Goal: Entertainment & Leisure: Consume media (video, audio)

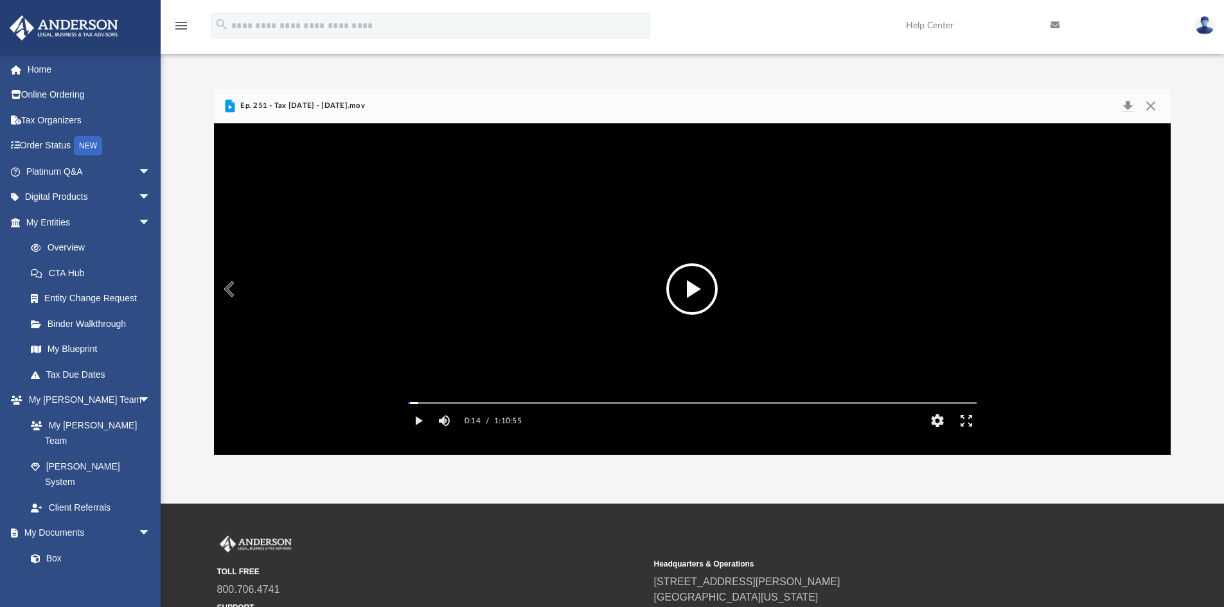
scroll to position [283, 947]
click at [690, 289] on button "File preview" at bounding box center [692, 289] width 51 height 51
click at [422, 408] on div "Media Slider" at bounding box center [692, 403] width 589 height 10
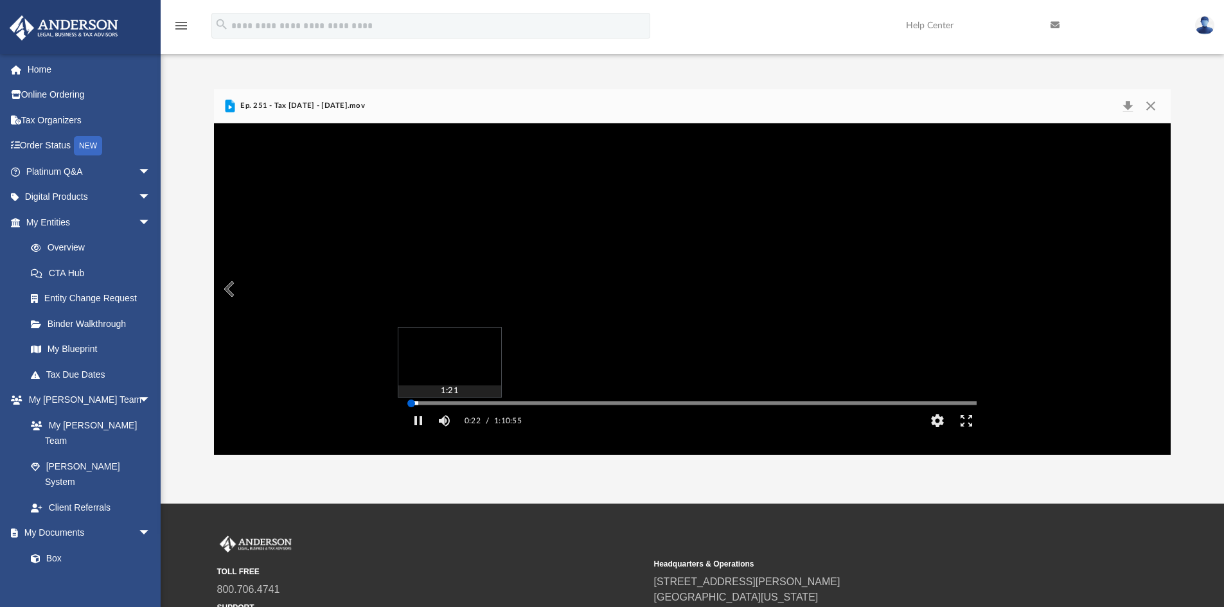
click at [419, 420] on div "Autoplay Disabled Speed Normal Quality Auto Subtitles/CC Off Audio Autoplay Dis…" at bounding box center [693, 289] width 958 height 332
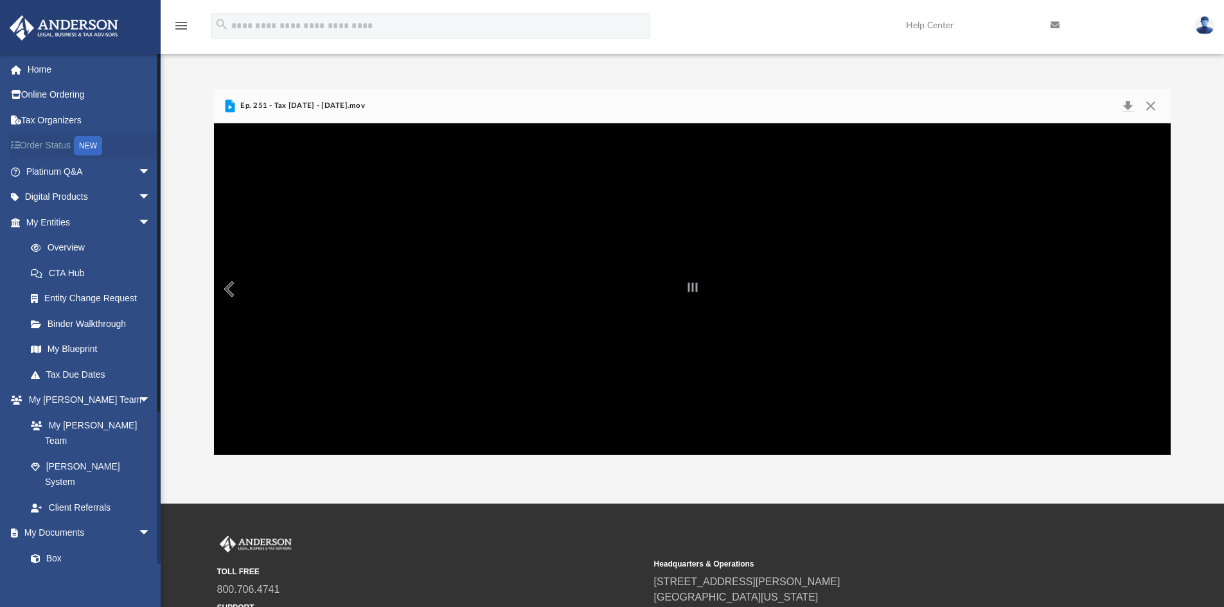
click at [57, 147] on link "Order Status NEW" at bounding box center [89, 146] width 161 height 26
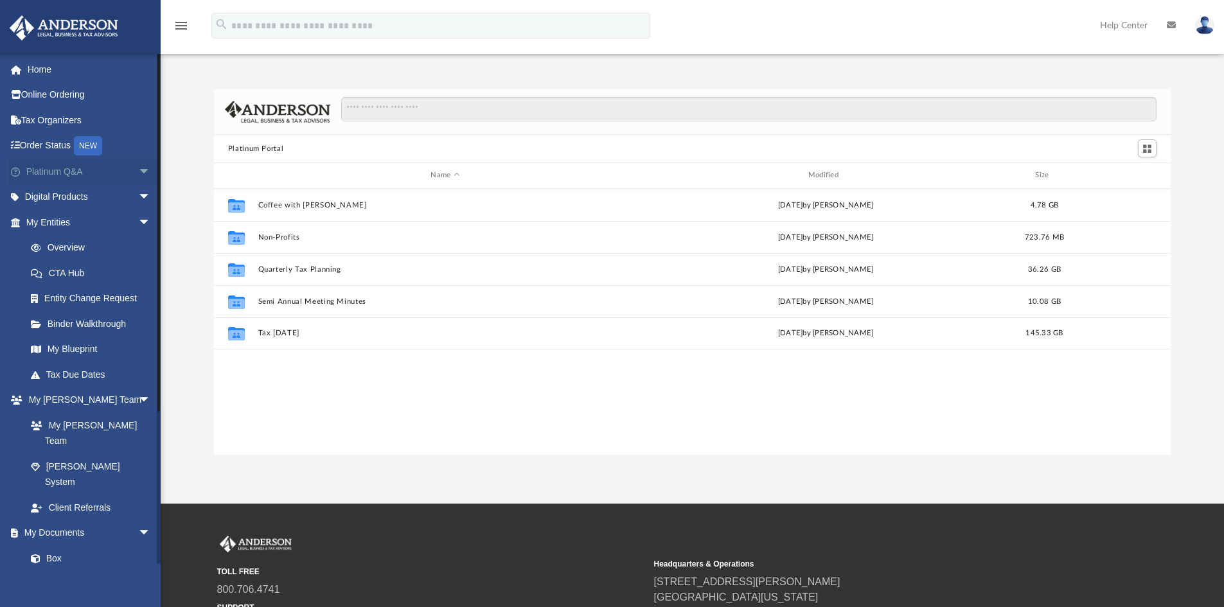
scroll to position [283, 947]
click at [138, 169] on span "arrow_drop_down" at bounding box center [151, 172] width 26 height 26
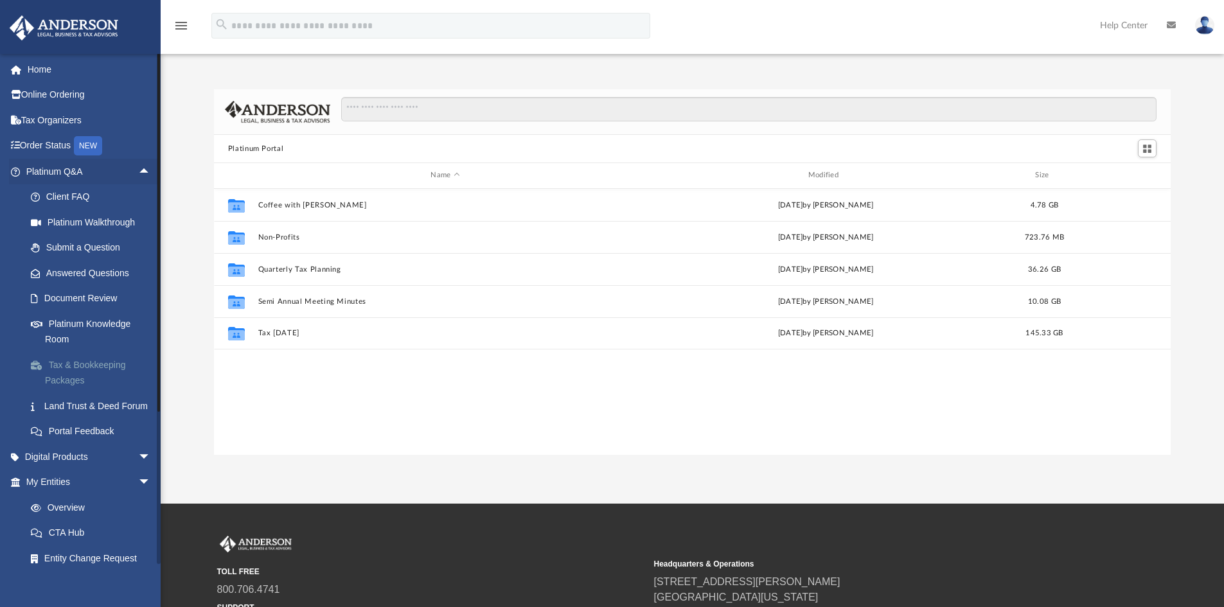
click at [64, 366] on link "Tax & Bookkeeping Packages" at bounding box center [94, 372] width 152 height 41
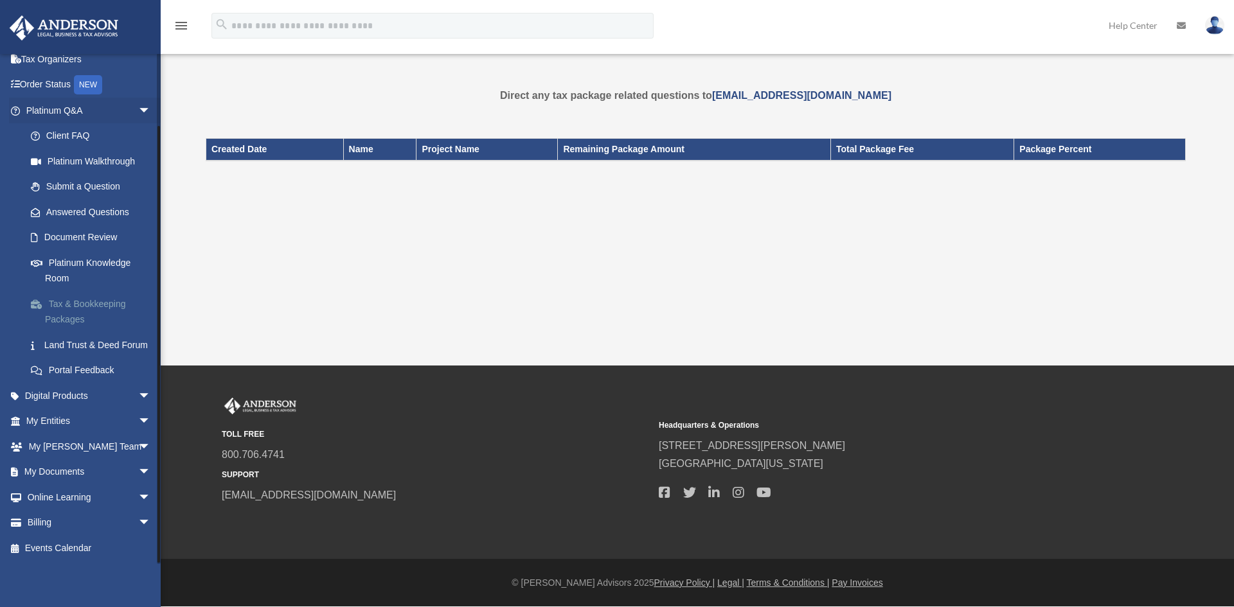
scroll to position [76, 0]
click at [138, 390] on span "arrow_drop_down" at bounding box center [151, 396] width 26 height 26
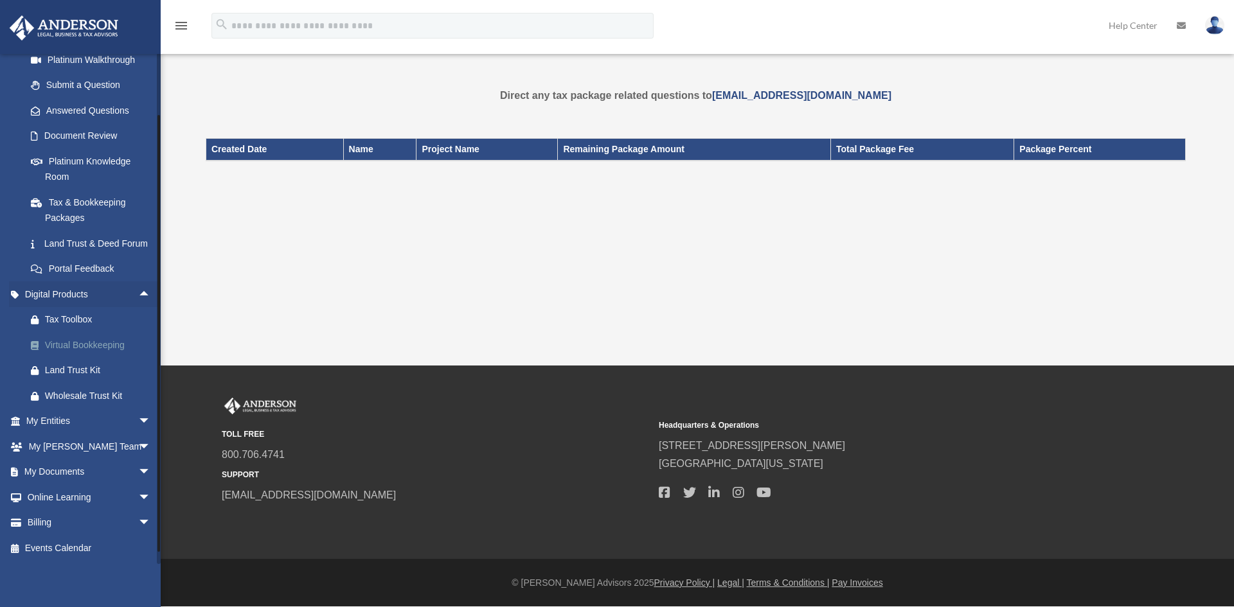
scroll to position [178, 0]
click at [138, 421] on span "arrow_drop_down" at bounding box center [151, 422] width 26 height 26
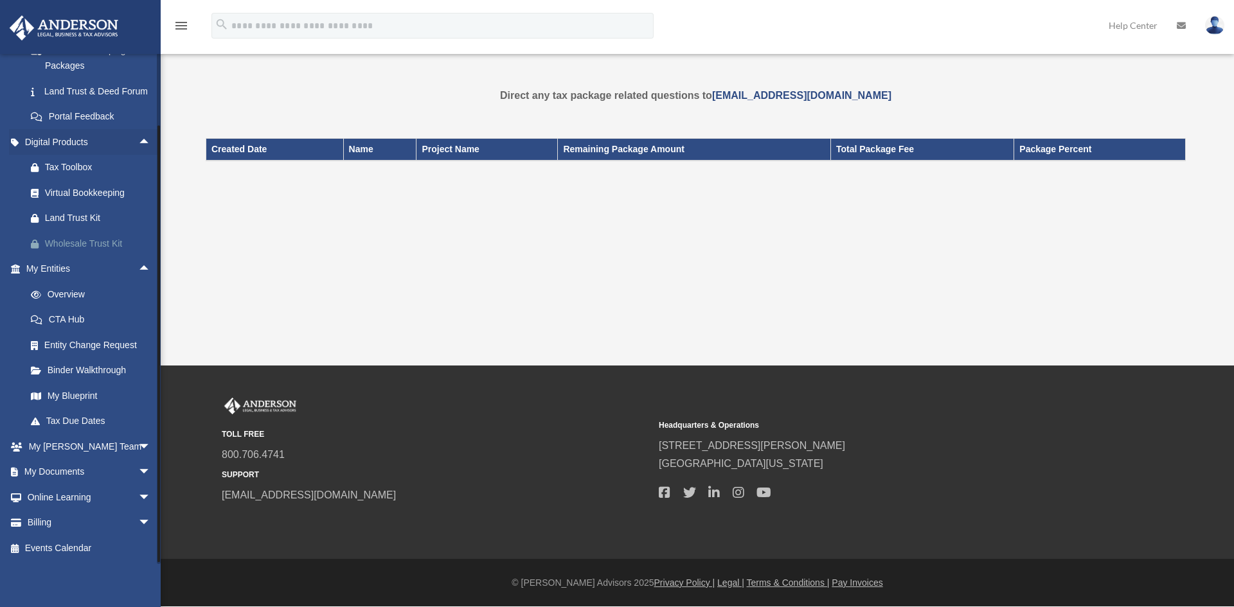
scroll to position [330, 0]
click at [138, 443] on span "arrow_drop_down" at bounding box center [151, 447] width 26 height 26
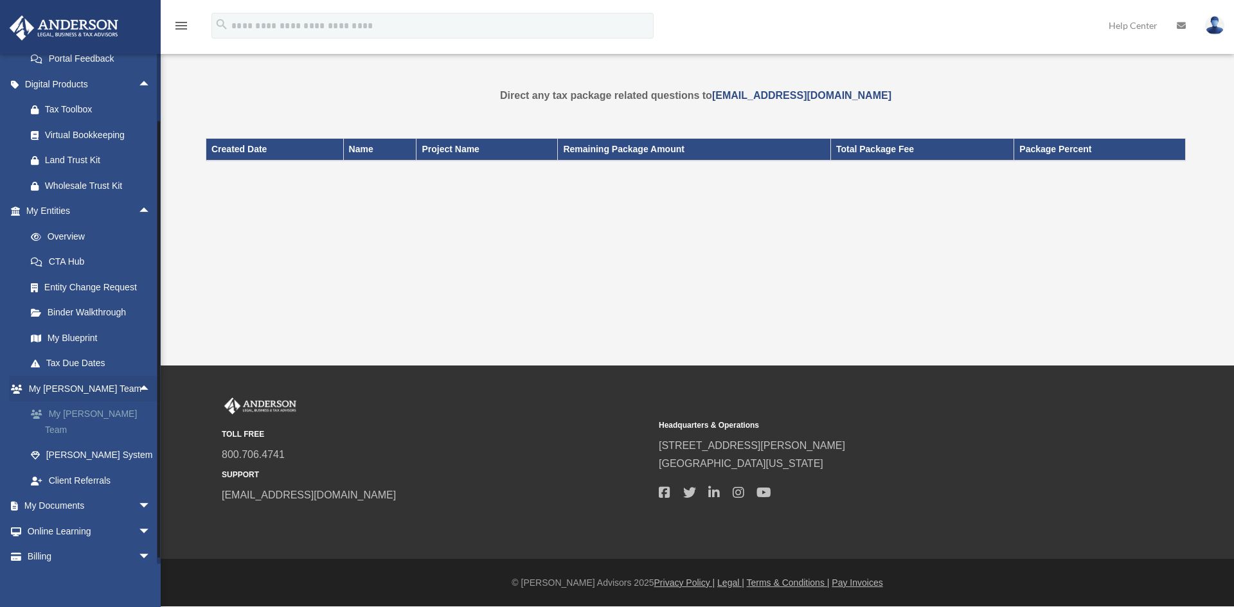
scroll to position [407, 0]
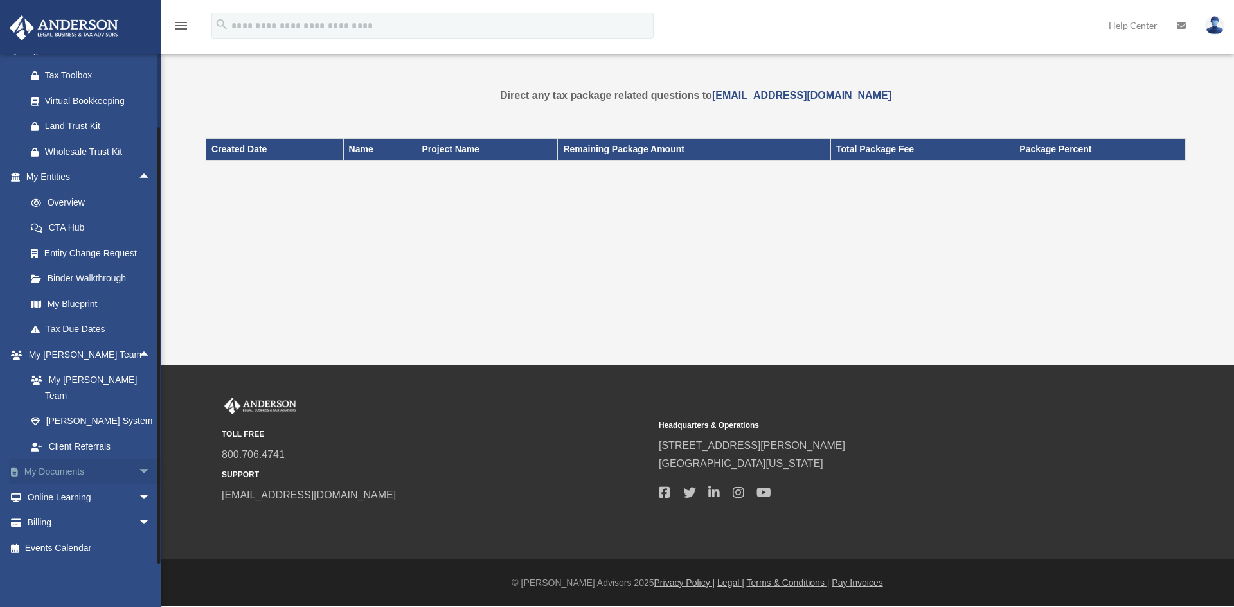
click at [138, 474] on span "arrow_drop_down" at bounding box center [151, 473] width 26 height 26
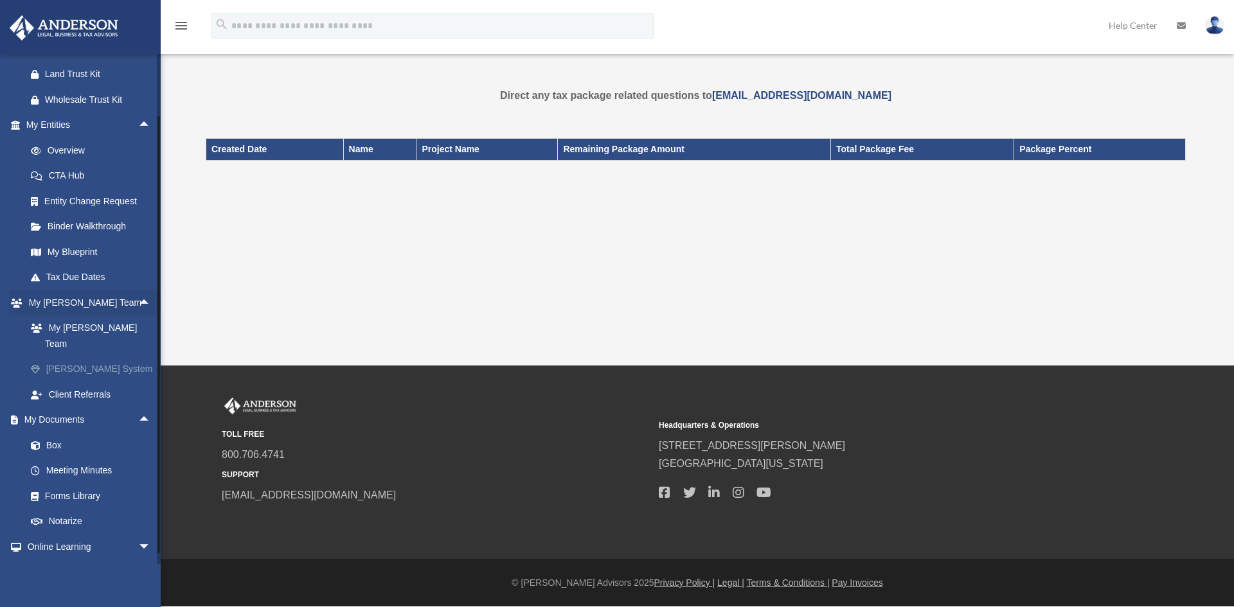
scroll to position [508, 0]
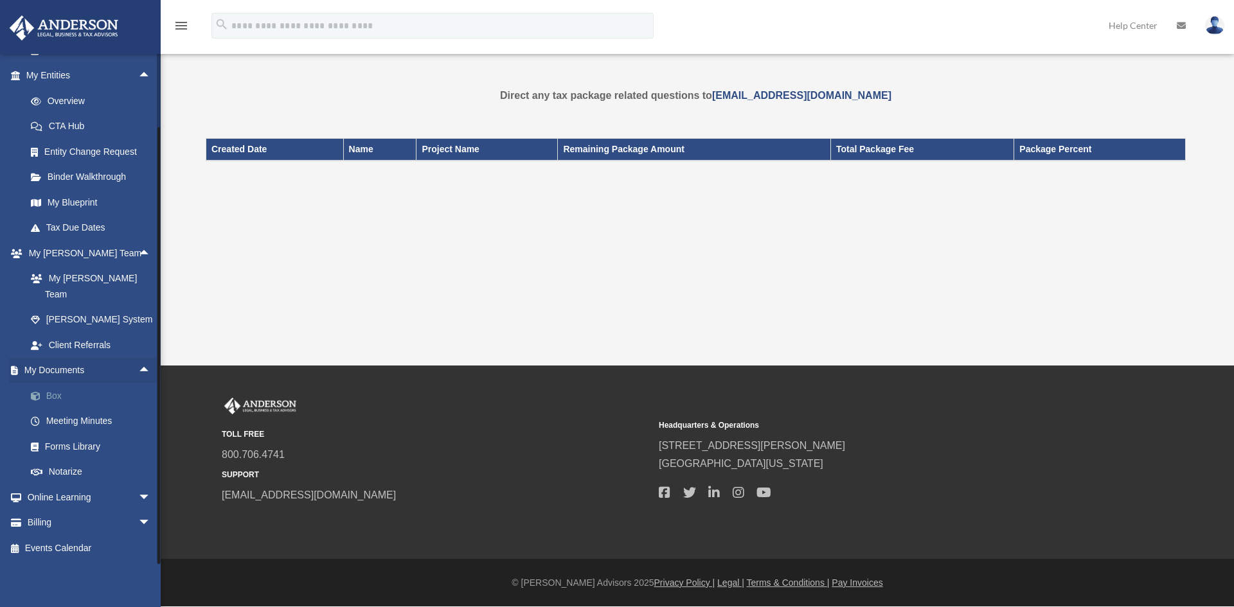
click at [46, 398] on span at bounding box center [42, 396] width 8 height 9
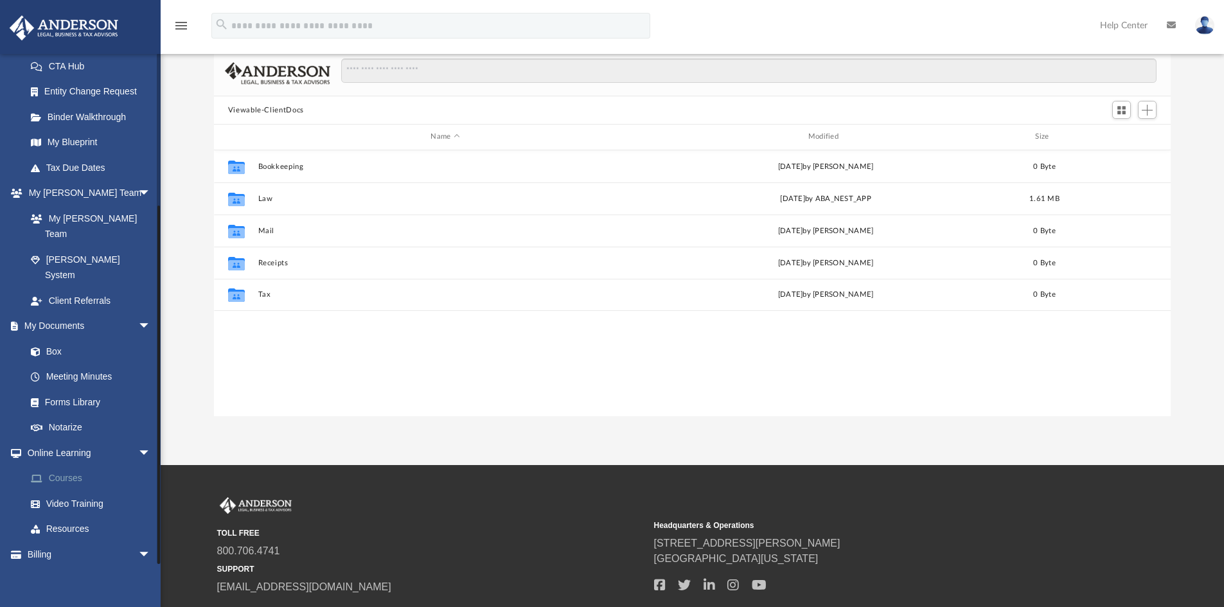
scroll to position [172, 0]
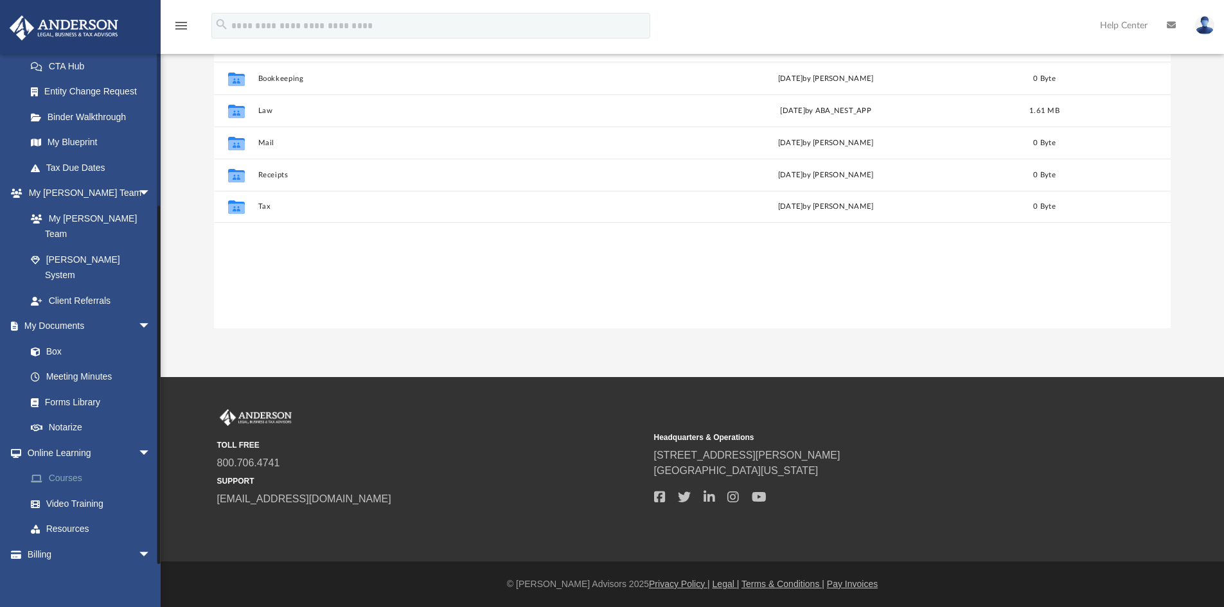
click at [68, 466] on link "Courses" at bounding box center [94, 479] width 152 height 26
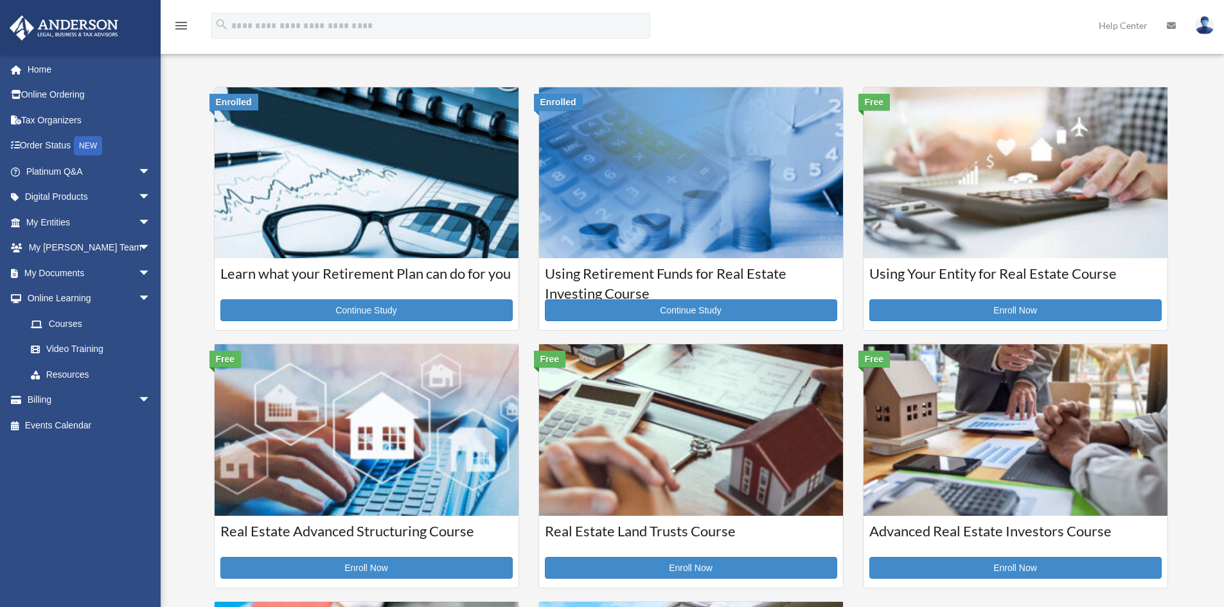
click at [1017, 298] on div "Using Your Entity for Real Estate Course Enroll Now" at bounding box center [1016, 294] width 304 height 72
click at [80, 350] on link "Video Training" at bounding box center [94, 350] width 152 height 26
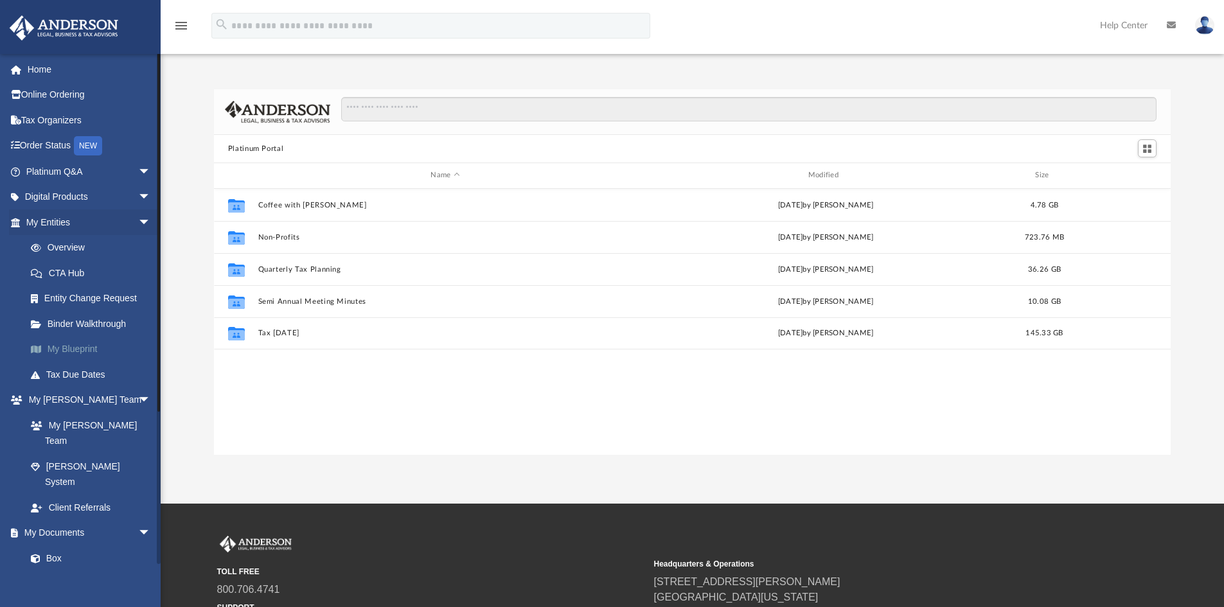
scroll to position [283, 947]
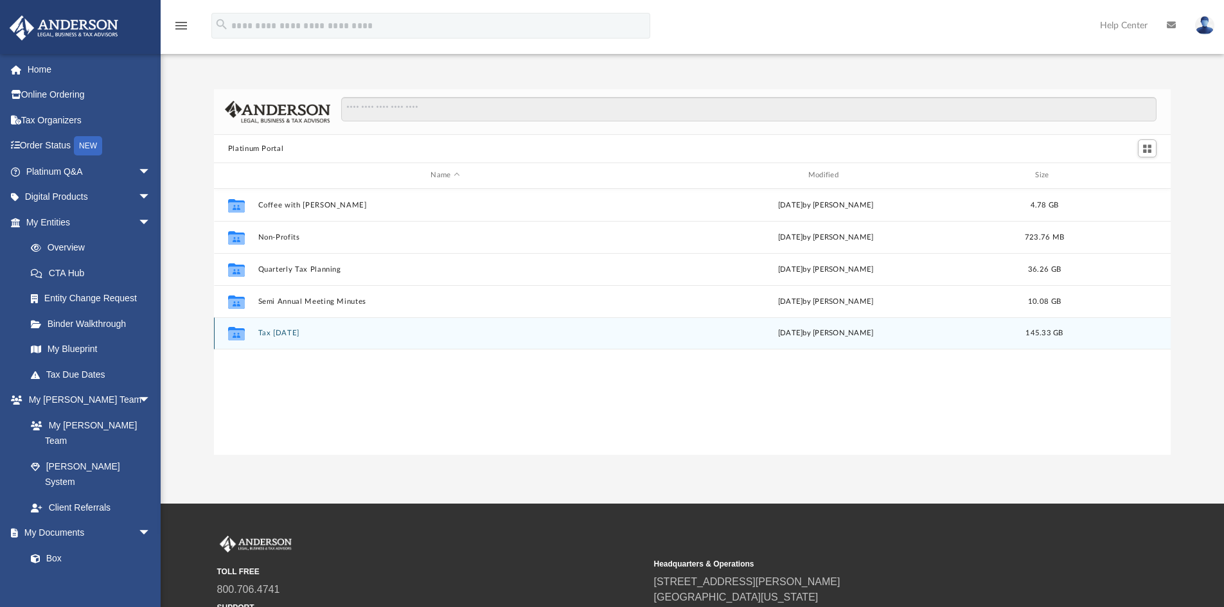
click at [238, 337] on icon "grid" at bounding box center [236, 333] width 17 height 13
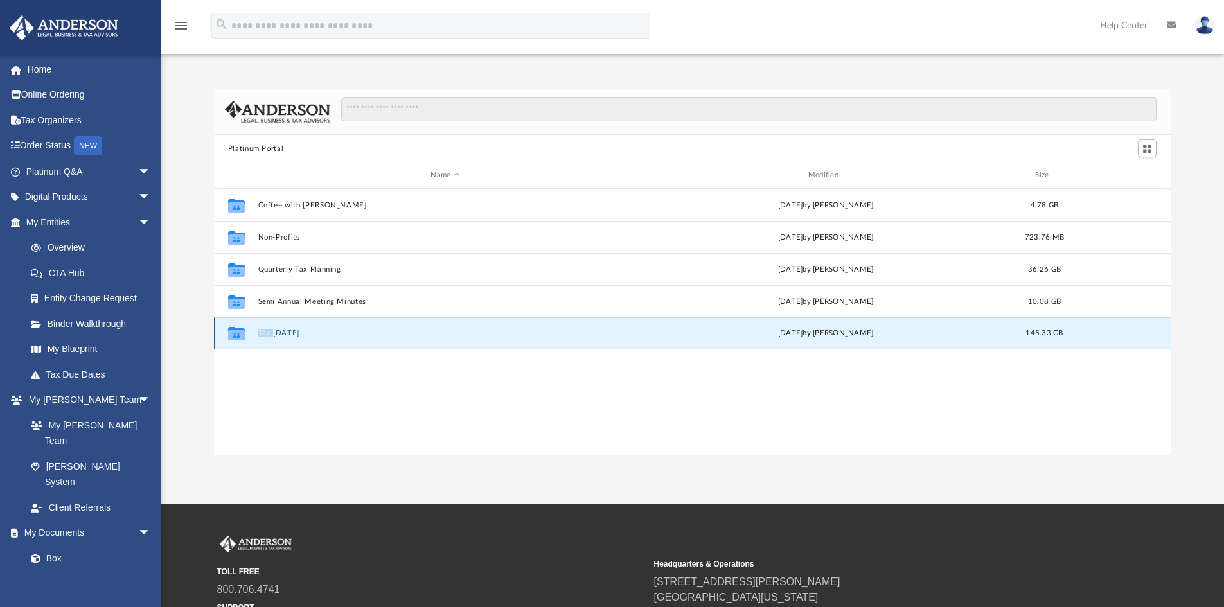
click at [238, 337] on icon "grid" at bounding box center [236, 333] width 17 height 13
click at [237, 335] on icon "grid" at bounding box center [236, 335] width 17 height 10
click at [272, 335] on button "Tax [DATE]" at bounding box center [445, 333] width 375 height 8
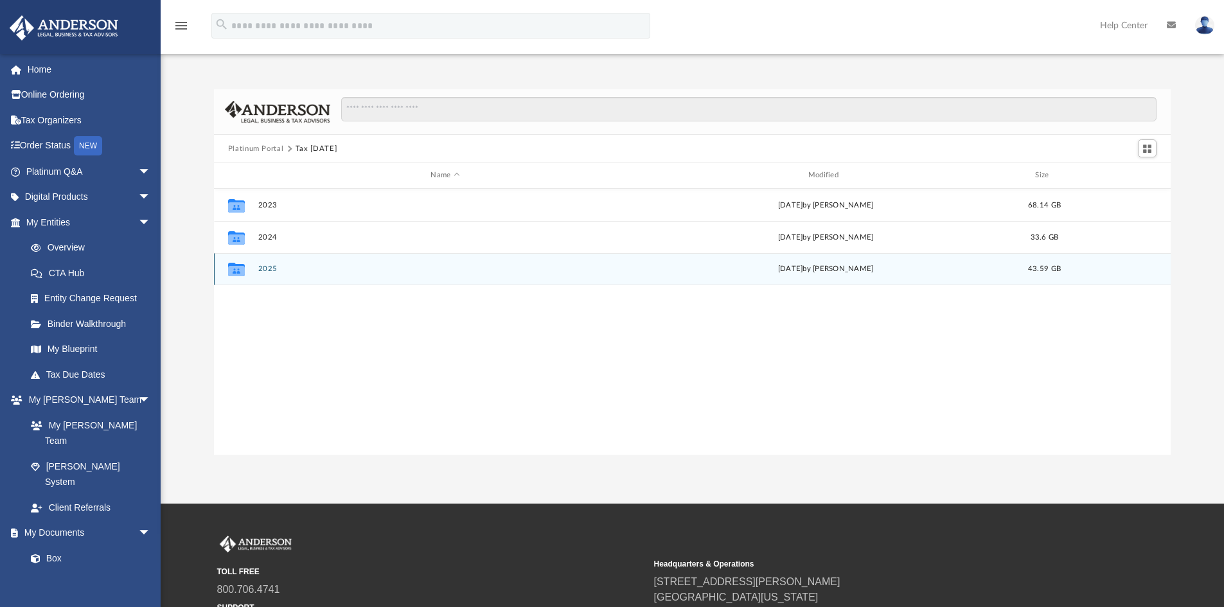
click at [264, 273] on button "2025" at bounding box center [445, 269] width 375 height 8
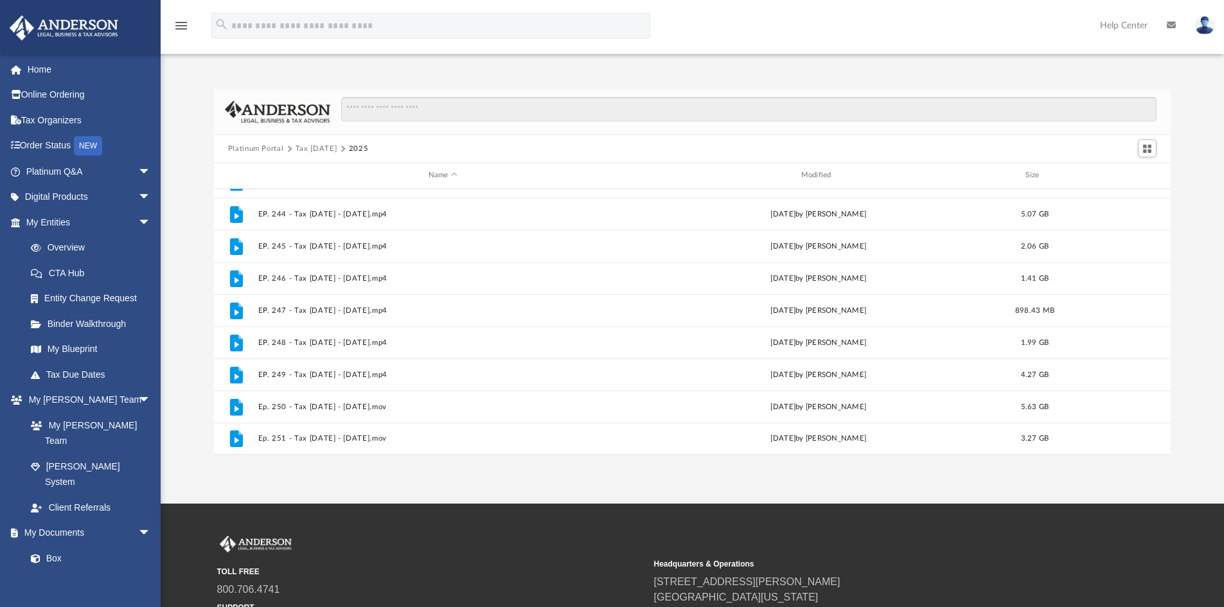
scroll to position [127, 0]
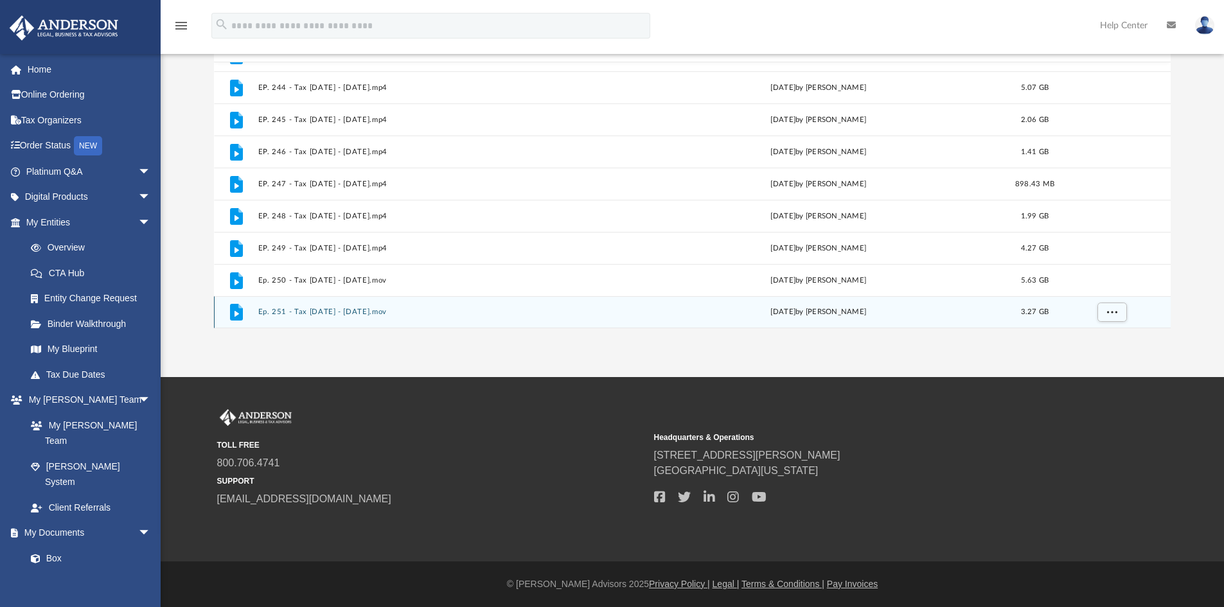
click at [287, 311] on button "Ep. 251 - Tax [DATE] - [DATE].mov" at bounding box center [443, 312] width 370 height 8
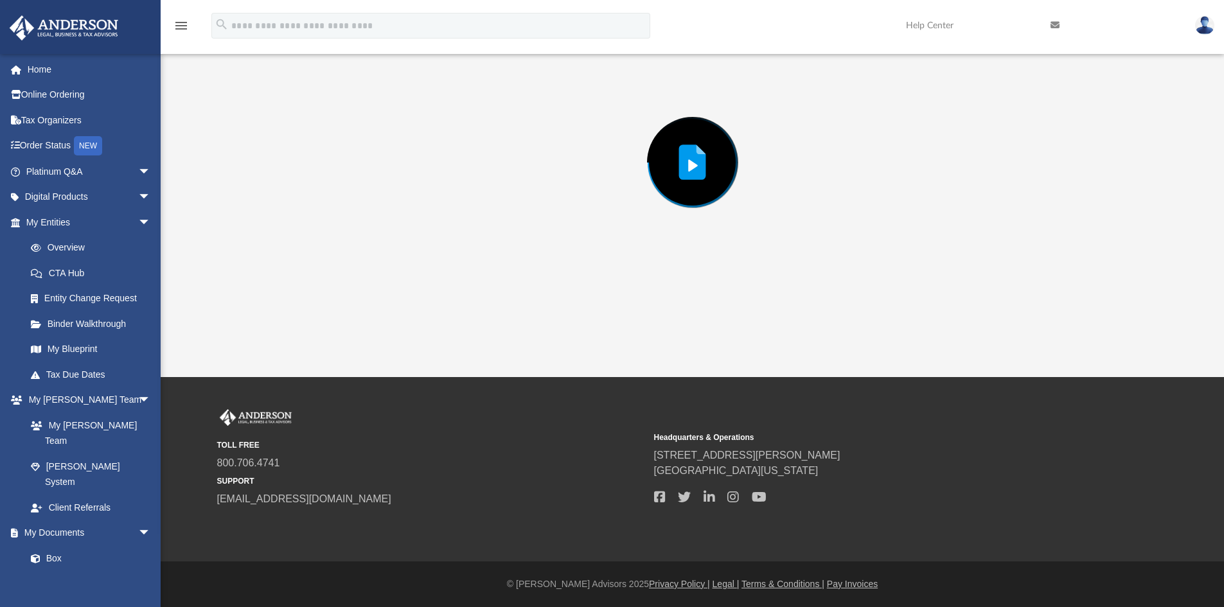
scroll to position [89, 0]
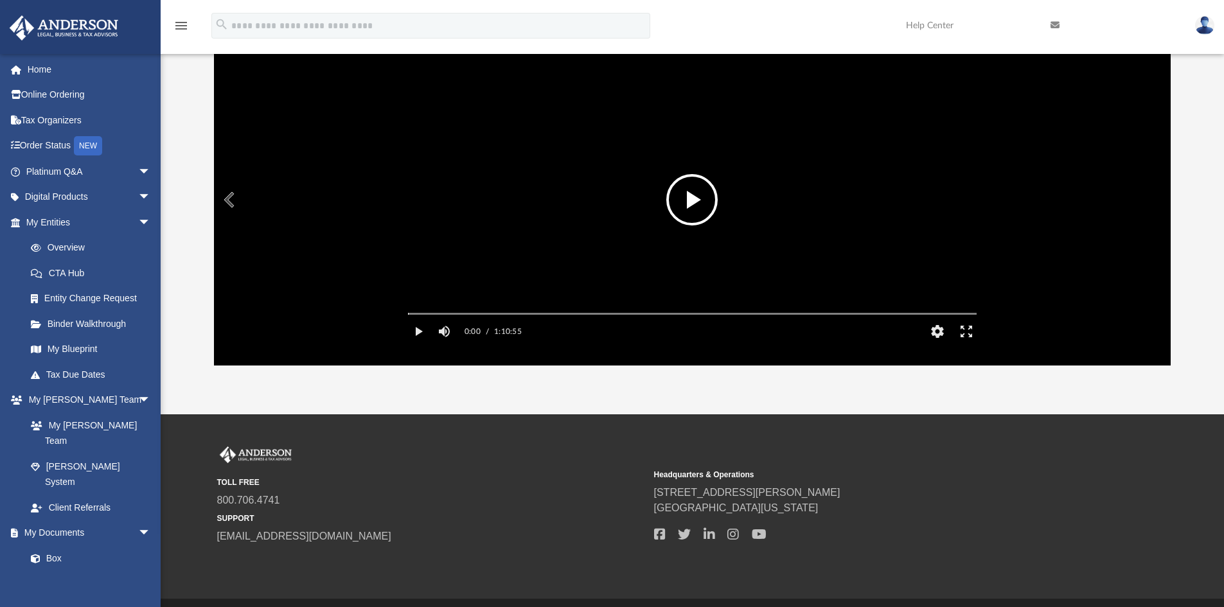
click at [692, 201] on button "File preview" at bounding box center [692, 199] width 51 height 51
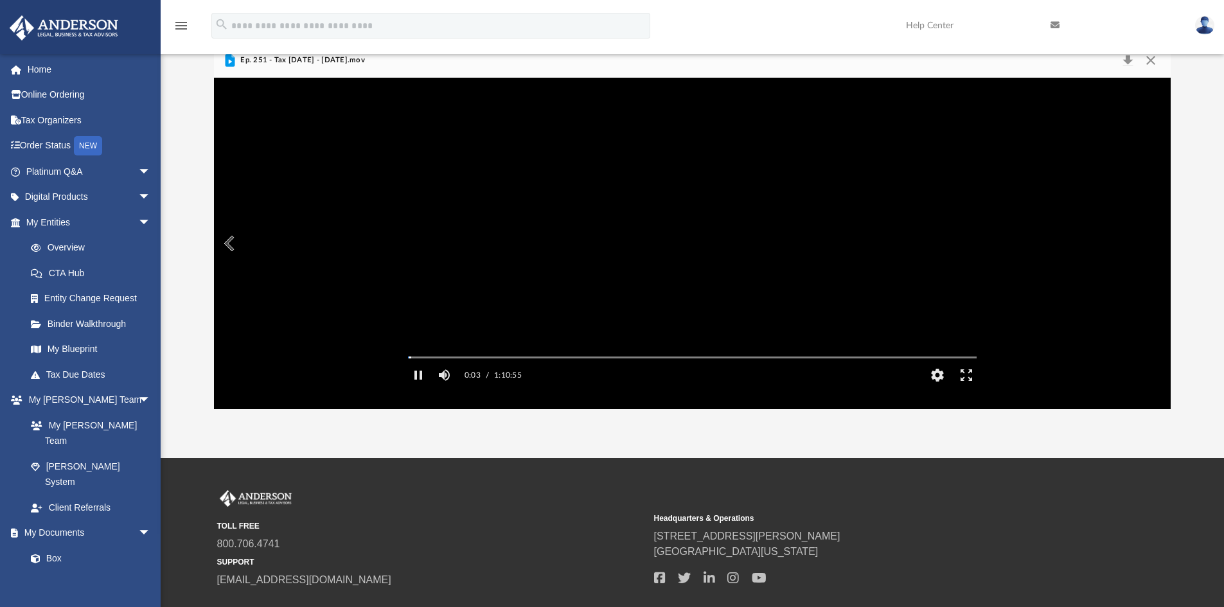
scroll to position [0, 0]
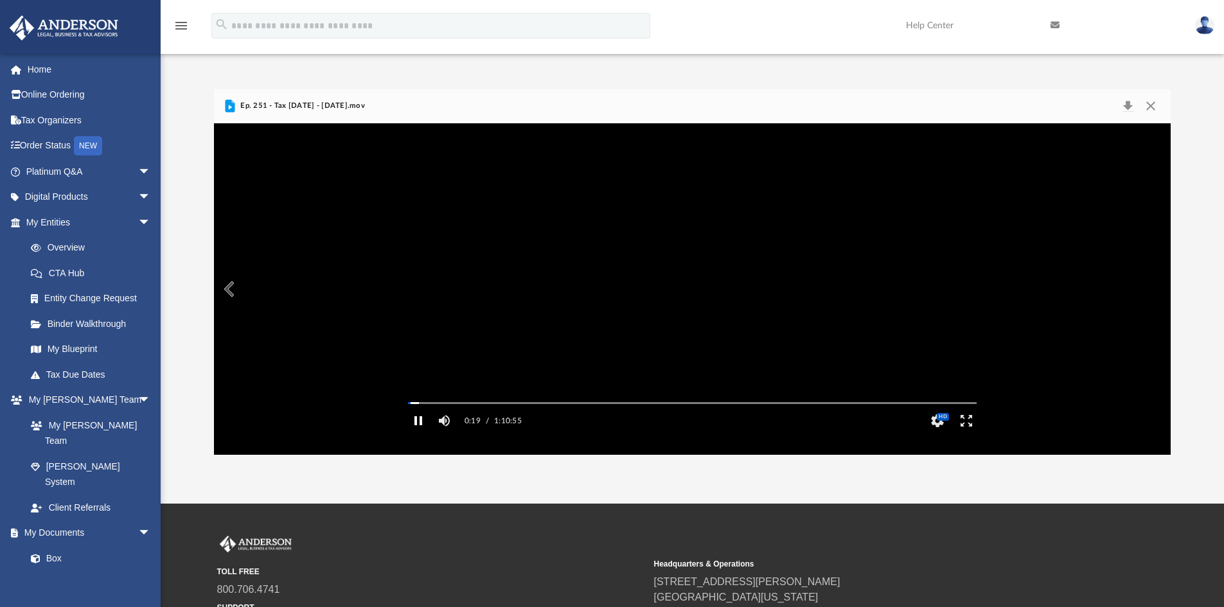
click at [420, 434] on button "Pause" at bounding box center [418, 421] width 29 height 26
